Goal: Check status: Check status

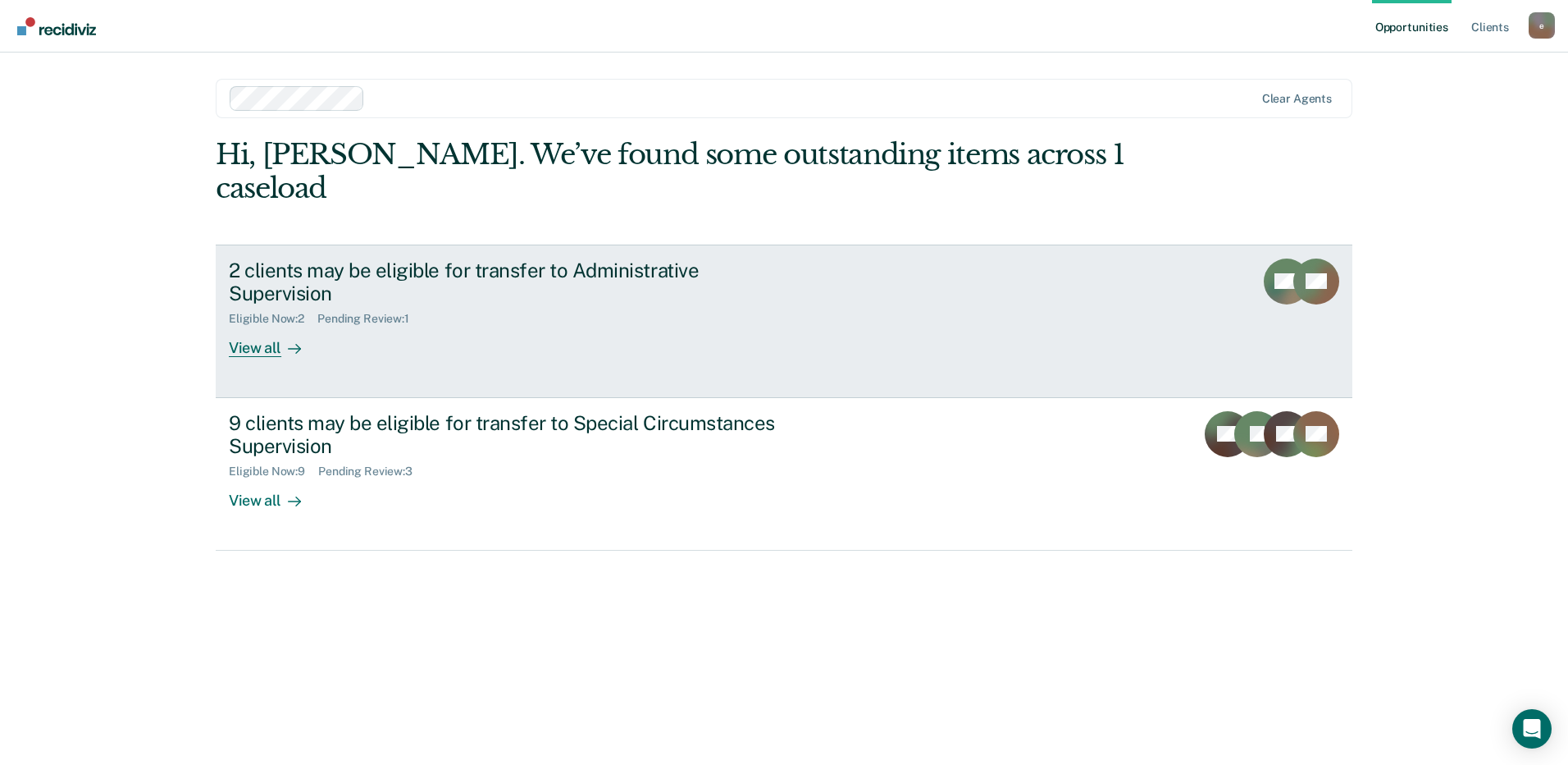
click at [267, 325] on div "View all" at bounding box center [275, 341] width 92 height 32
